Goal: Task Accomplishment & Management: Manage account settings

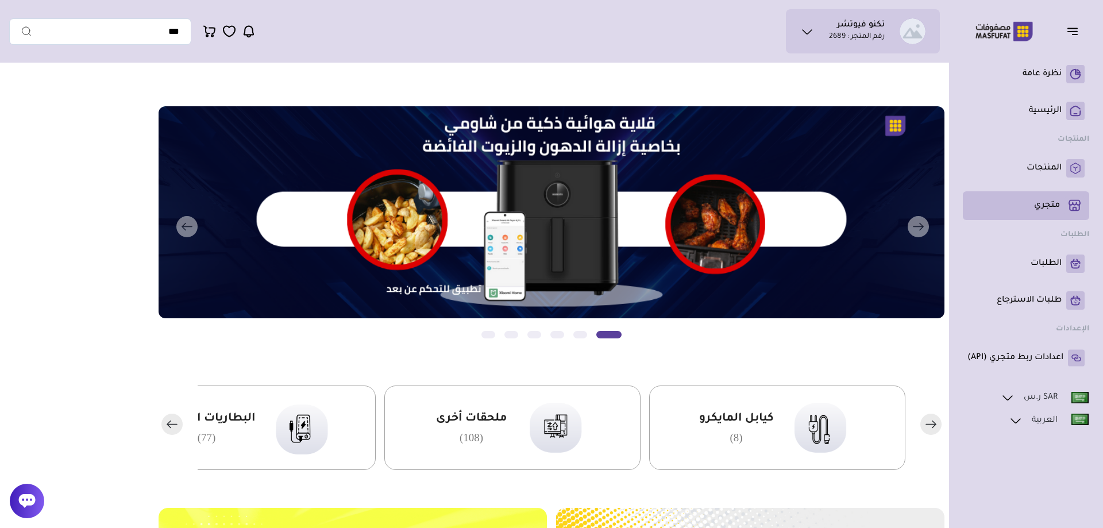
click at [1051, 201] on p "متجري ( 0 )" at bounding box center [1047, 205] width 26 height 11
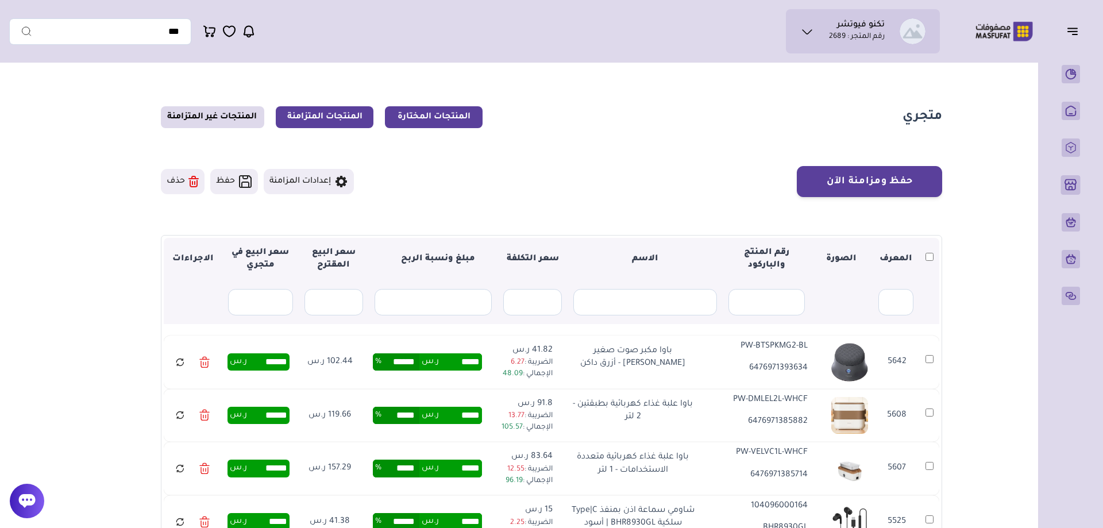
click at [335, 115] on link "المنتجات المتزامنة" at bounding box center [325, 117] width 98 height 22
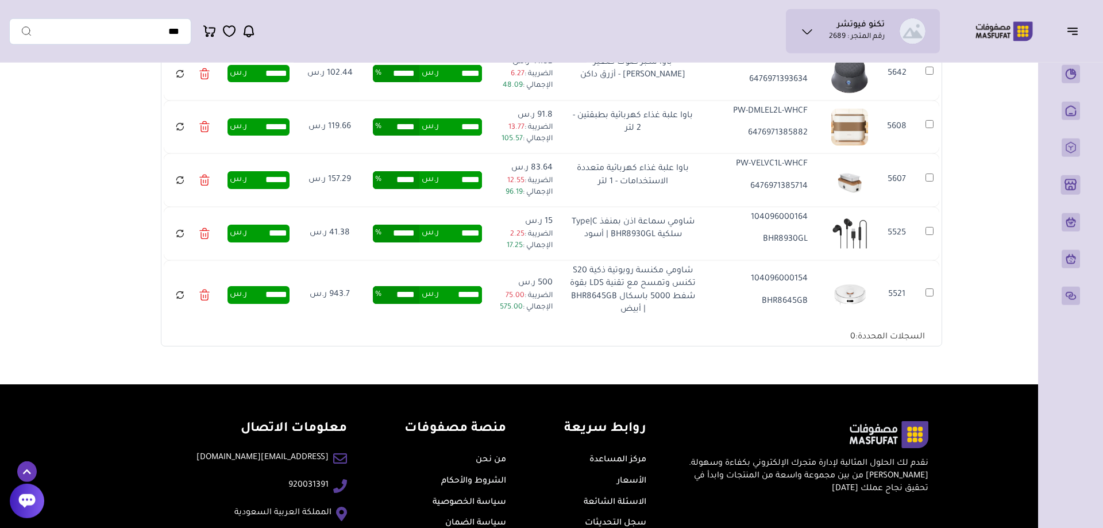
scroll to position [288, 0]
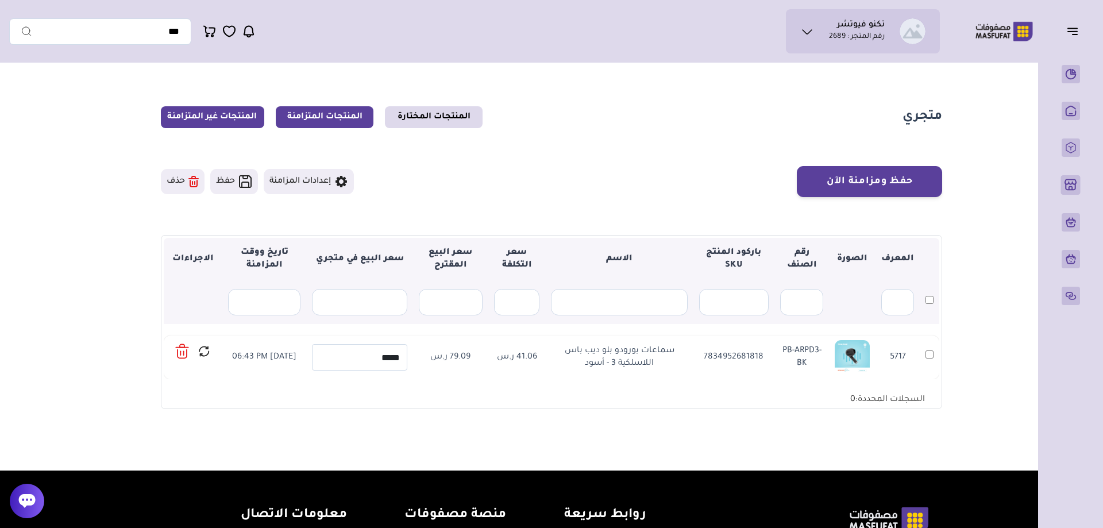
click at [200, 120] on link "المنتجات غير المتزامنة" at bounding box center [212, 117] width 103 height 22
click at [441, 108] on link "المنتجات المختارة" at bounding box center [434, 117] width 98 height 22
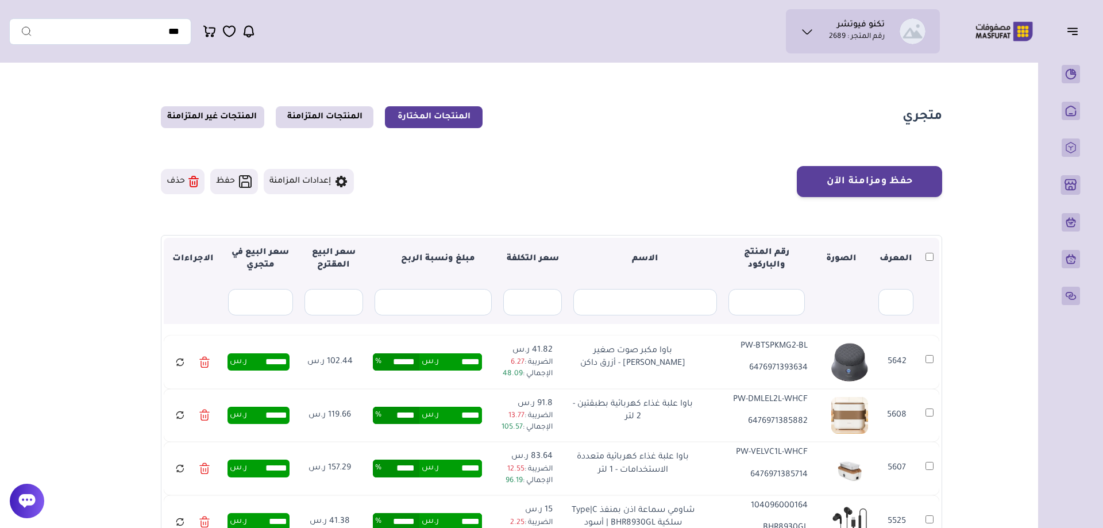
click at [49, 126] on main "متجري المنتجات المختارة المنتجات المتزامنة المنتجات غير المتزامنة حفظ ومزامنة ا…" at bounding box center [551, 370] width 1085 height 605
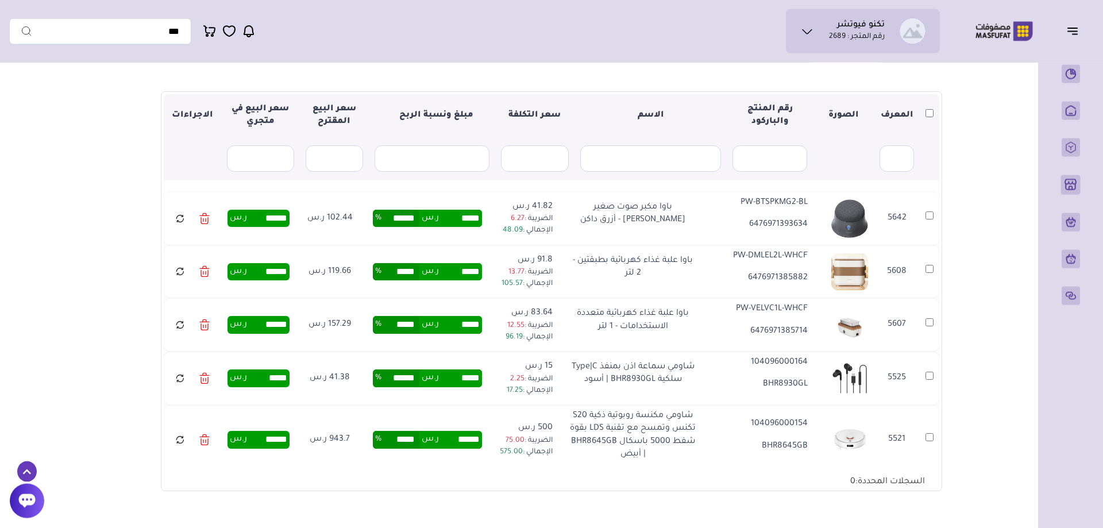
scroll to position [126, 0]
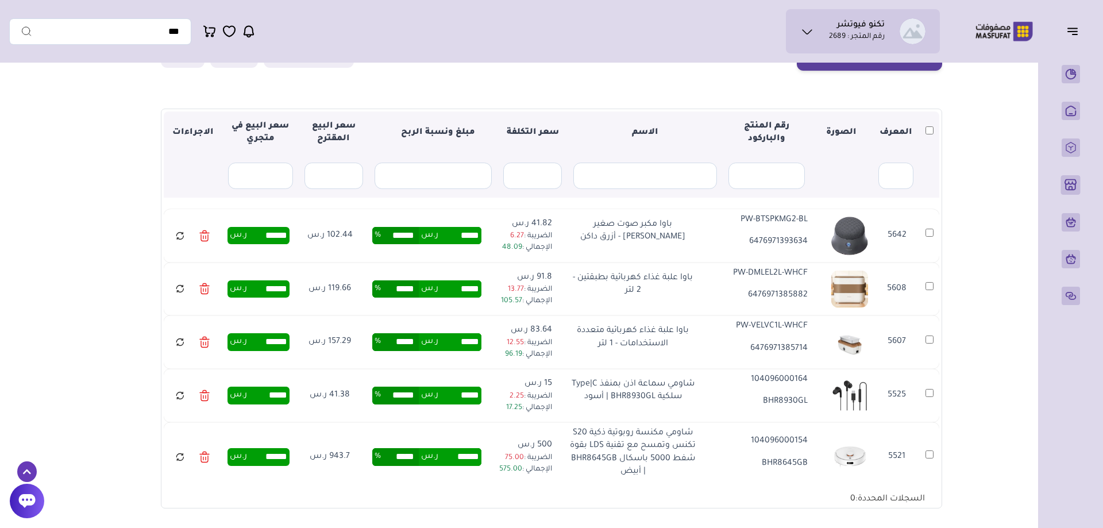
click at [58, 212] on main "متجري المنتجات المختارة المنتجات المتزامنة المنتجات غير المتزامنة حفظ ومزامنة ا…" at bounding box center [551, 244] width 1085 height 605
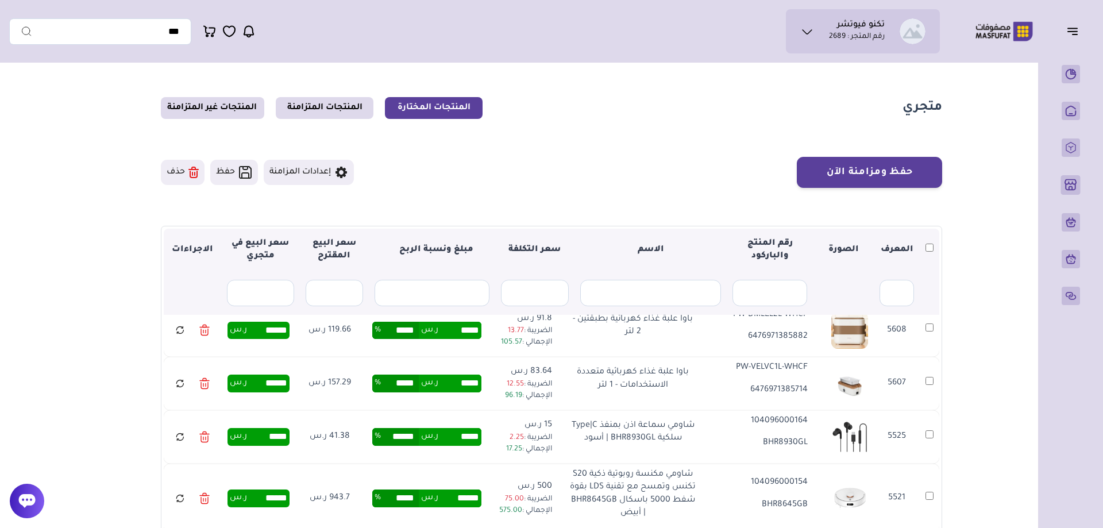
scroll to position [0, 0]
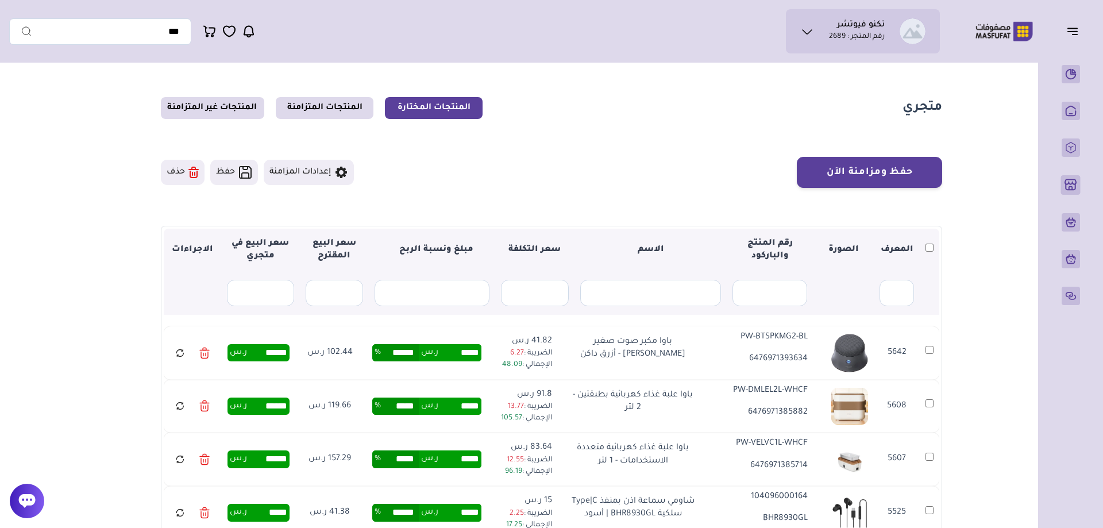
click at [278, 356] on input "******" at bounding box center [267, 353] width 40 height 13
click at [278, 355] on input "******" at bounding box center [267, 353] width 40 height 13
click at [47, 320] on main "متجري المنتجات المختارة المنتجات المتزامنة المنتجات غير المتزامنة حفظ ومزامنة ا…" at bounding box center [551, 361] width 1085 height 605
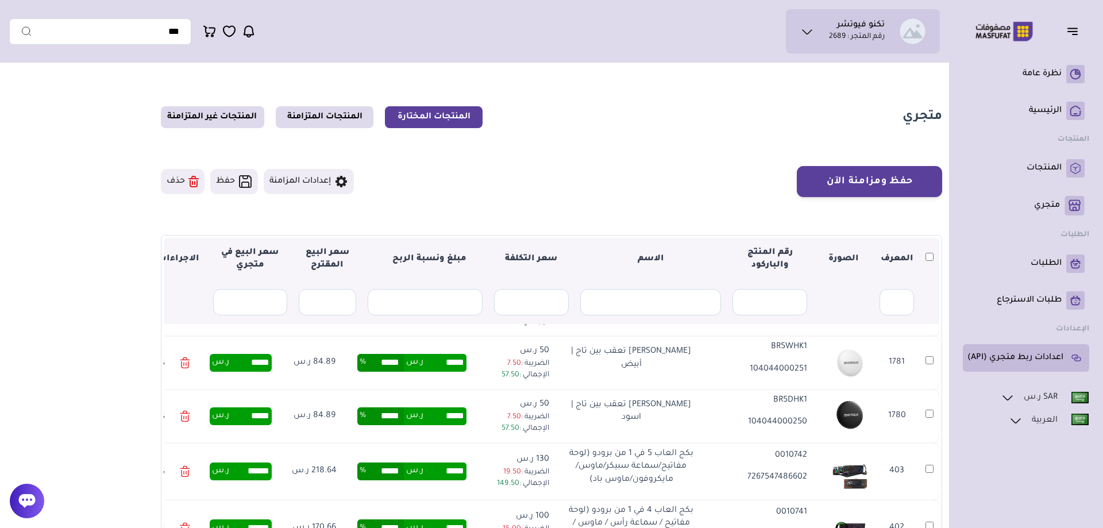
click at [1030, 356] on p "اعدادات ربط متجري (API)" at bounding box center [1016, 357] width 96 height 11
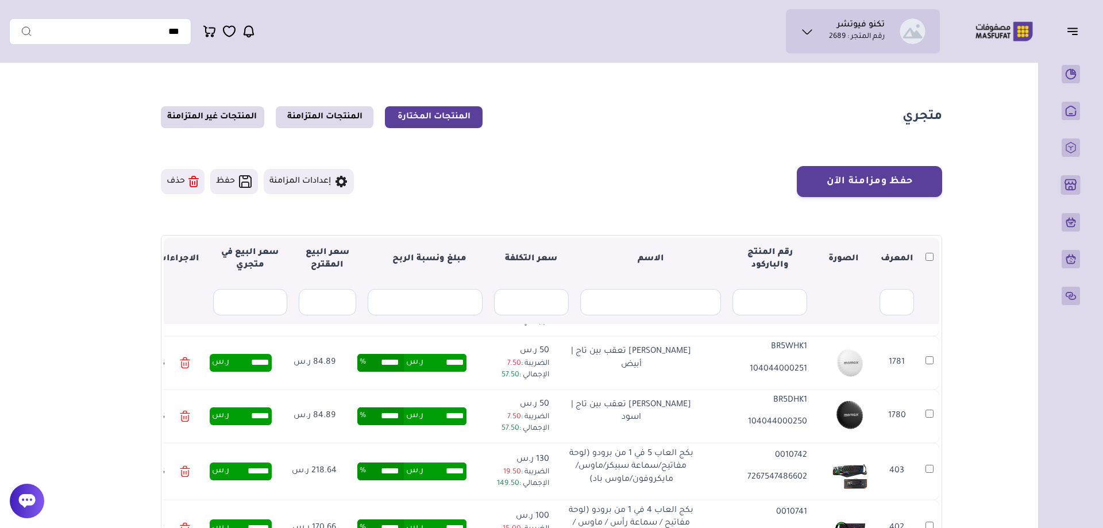
click at [837, 27] on li "تكنو فيوتشر رقم المتجر : 2689" at bounding box center [857, 31] width 56 height 22
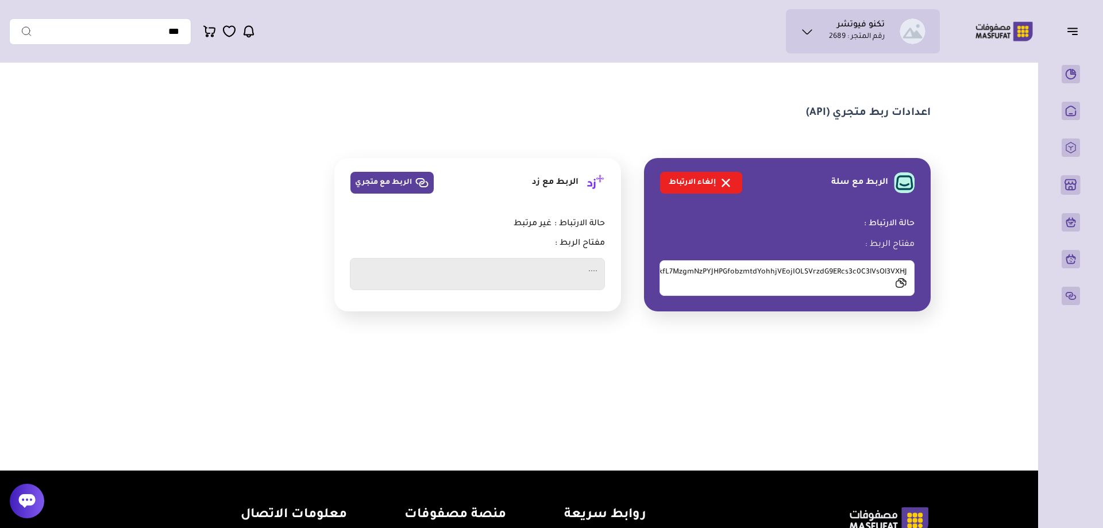
click at [453, 102] on section "اعدادات ربط متجري (API) الربط مع سلة إلغاء الارتباط" at bounding box center [551, 208] width 827 height 281
click at [804, 41] on ul "تكنو فيوتشر رقم المتجر : 2689" at bounding box center [863, 31] width 136 height 26
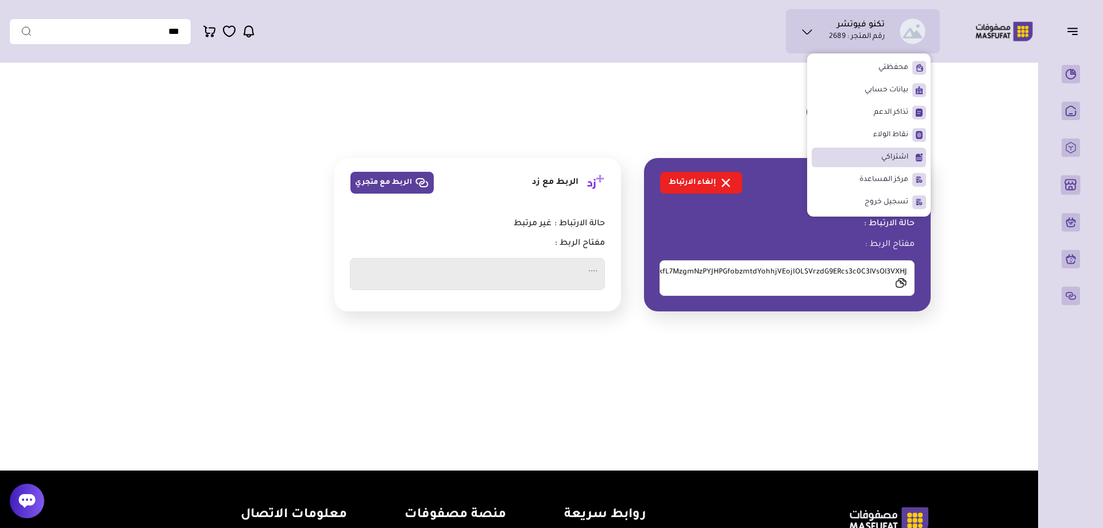
click at [875, 155] on li "اشتراكي" at bounding box center [869, 158] width 114 height 20
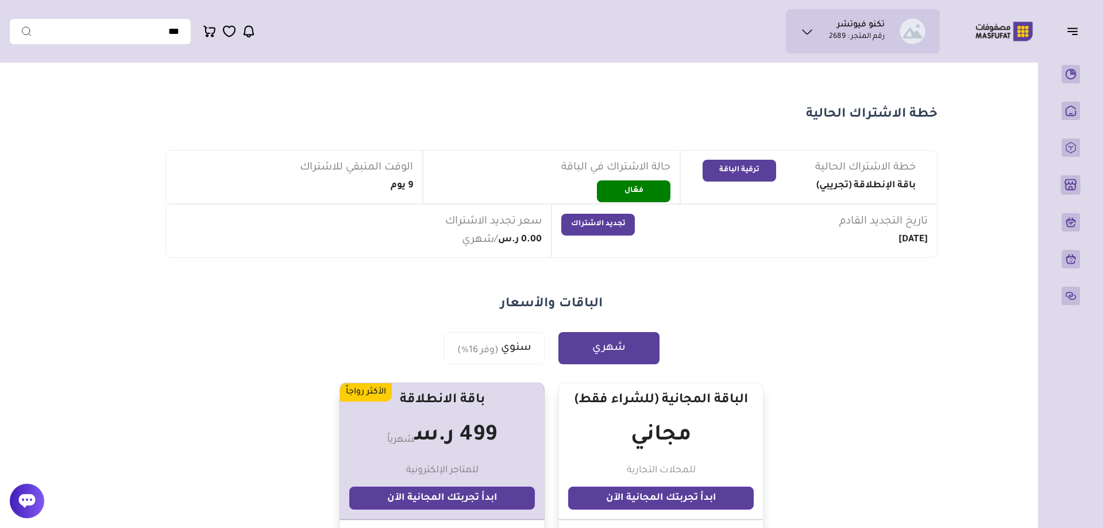
click at [617, 69] on section "خطة الاشتراك الحالية خطة الاشتراك الحالية باقة الإنطلاقة (تجريبي) ترقية الباقة …" at bounding box center [551, 487] width 827 height 839
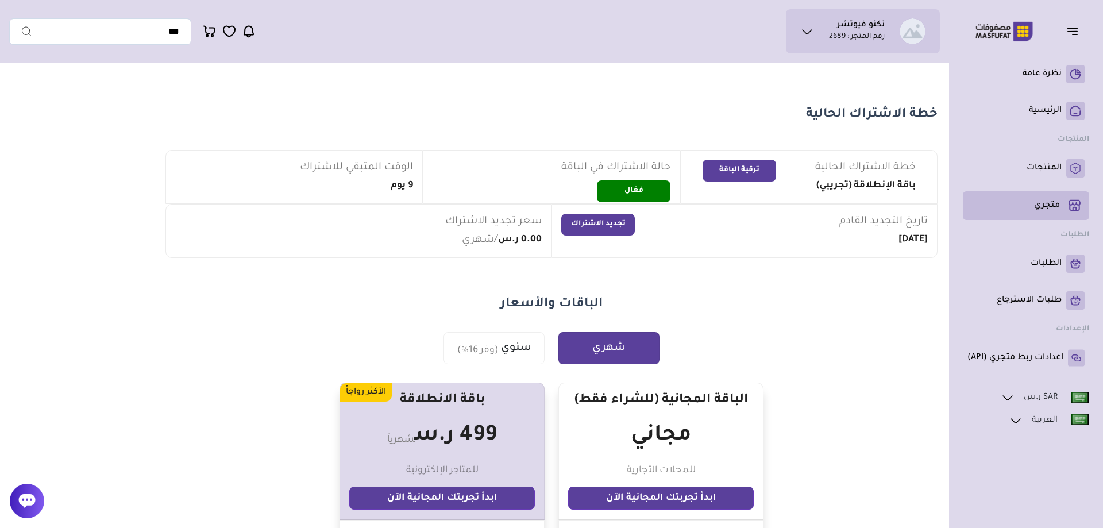
click at [1053, 203] on p "متجري ( 0 )" at bounding box center [1047, 205] width 26 height 11
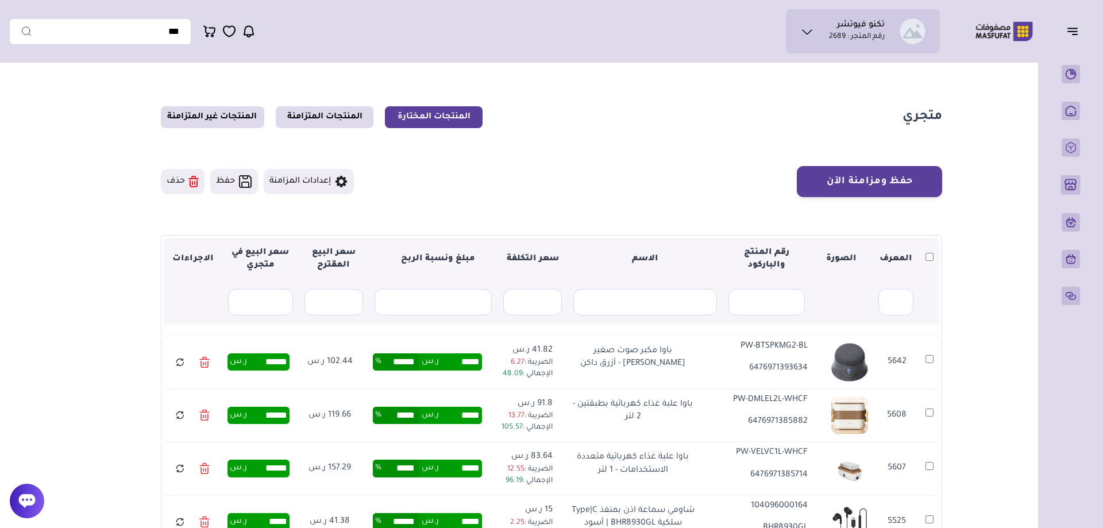
click at [924, 210] on section "حفظ ومزامنة الآن حفظ ومزامنة الآن إعدادات المزامنة ▼ 0" at bounding box center [551, 400] width 781 height 469
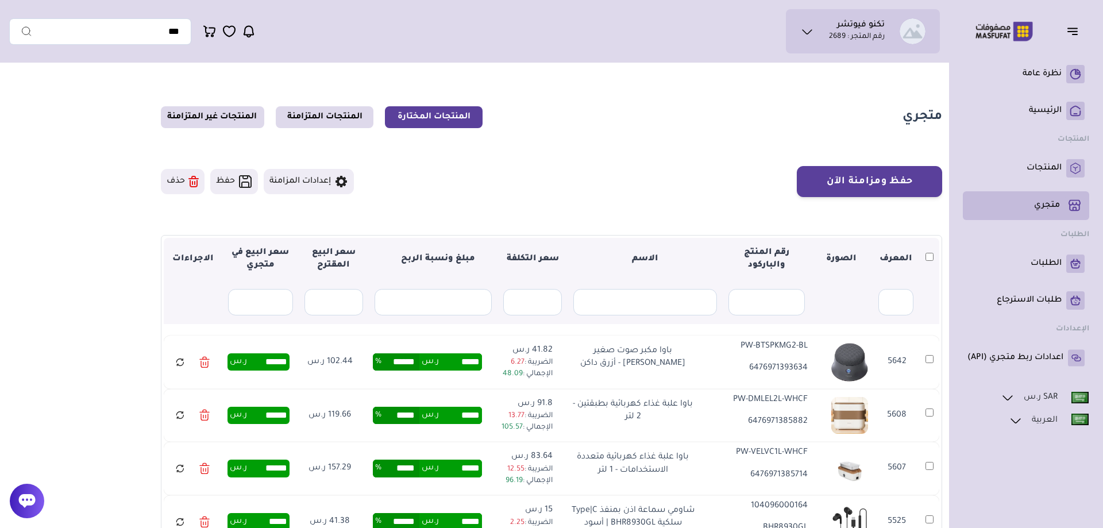
click at [1031, 200] on link "متجري ( 0 )" at bounding box center [1026, 206] width 117 height 20
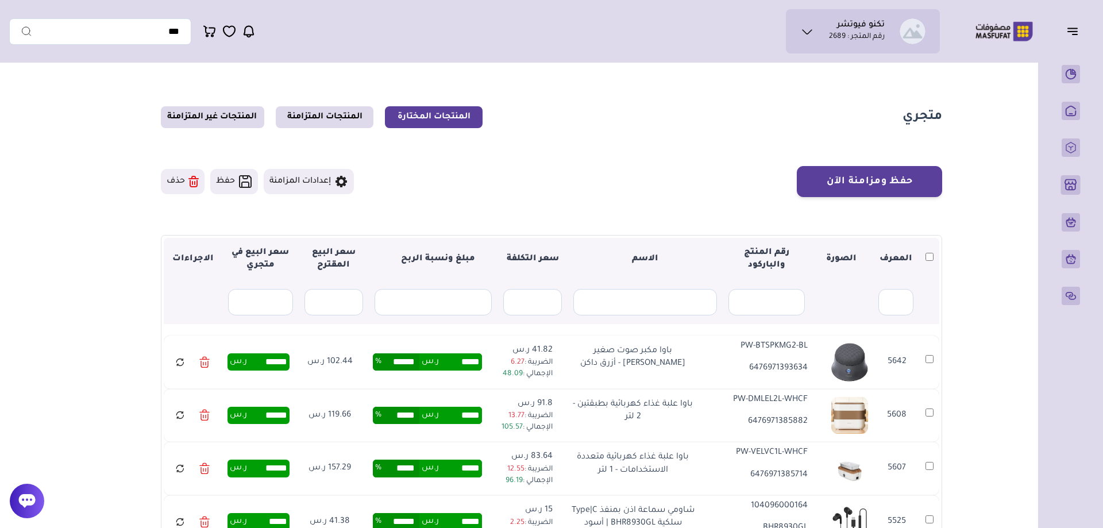
click at [896, 24] on ul "تكنو فيوتشر رقم المتجر : 2689" at bounding box center [863, 31] width 136 height 26
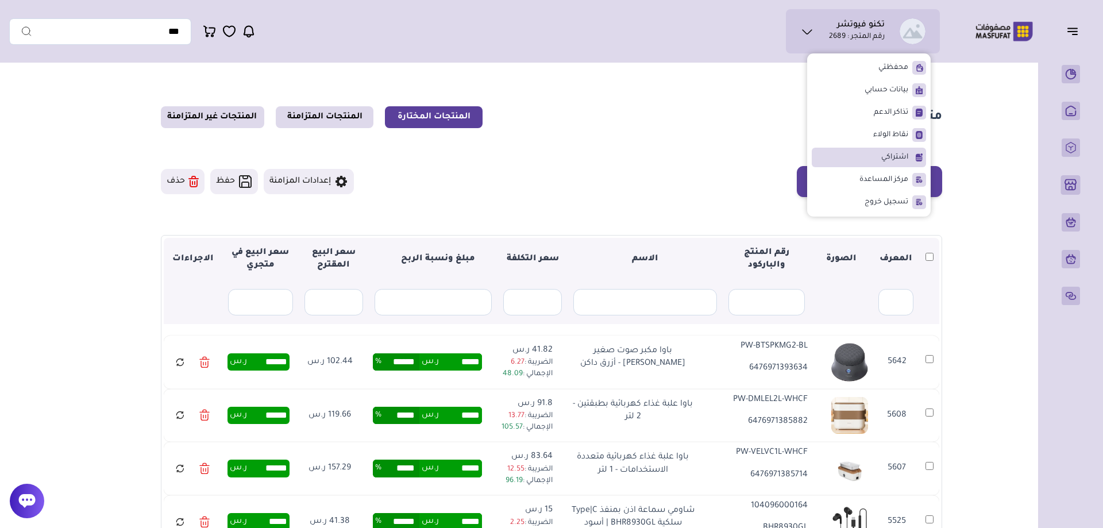
click at [894, 156] on span "اشتراكي" at bounding box center [894, 157] width 27 height 11
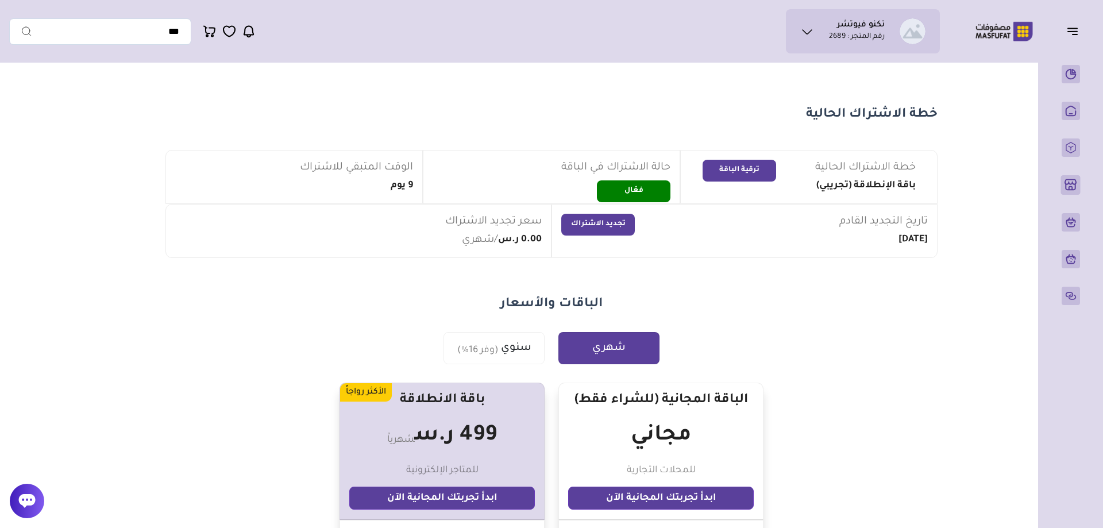
click at [466, 53] on div "تكنو فيوتشر رقم المتجر : 2689 محفظتي *" at bounding box center [474, 31] width 931 height 44
